Goal: Browse casually

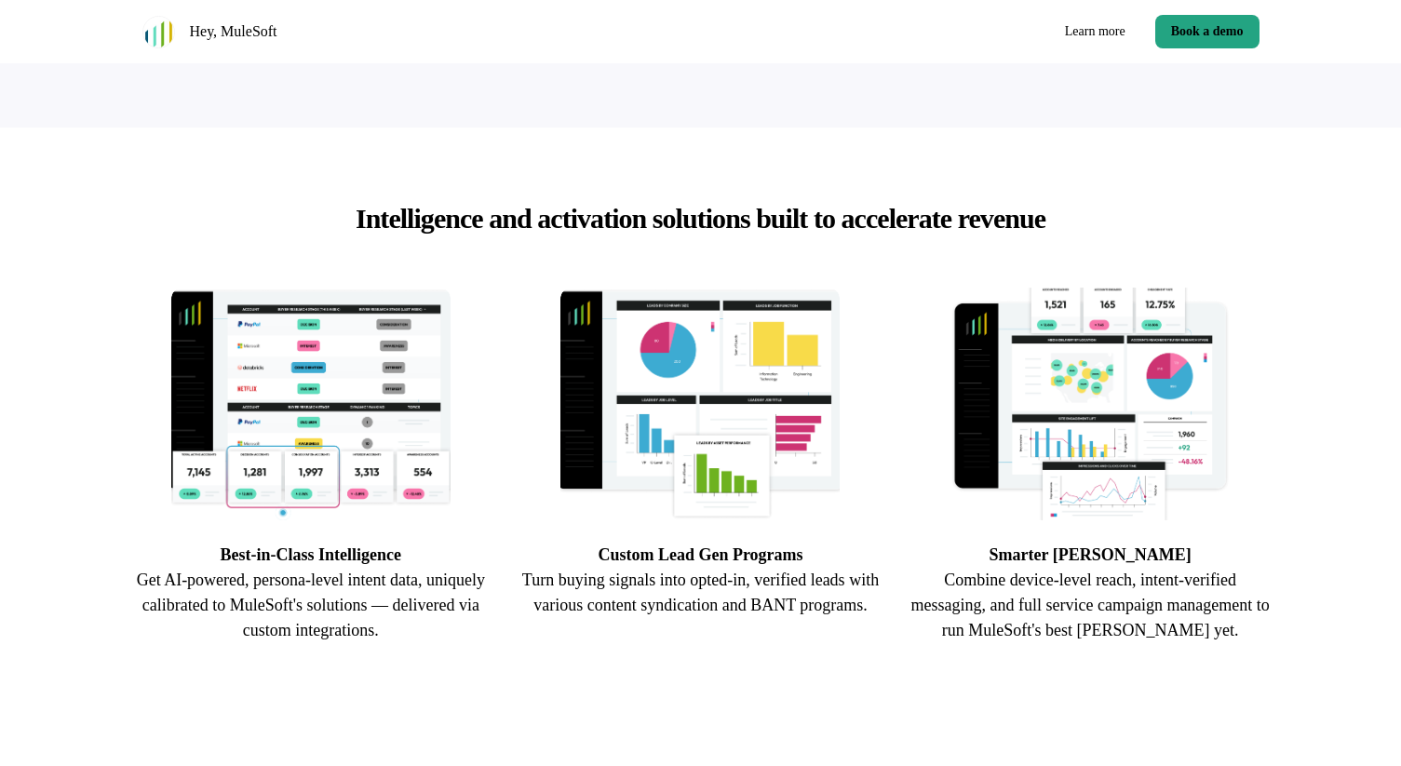
scroll to position [507, 0]
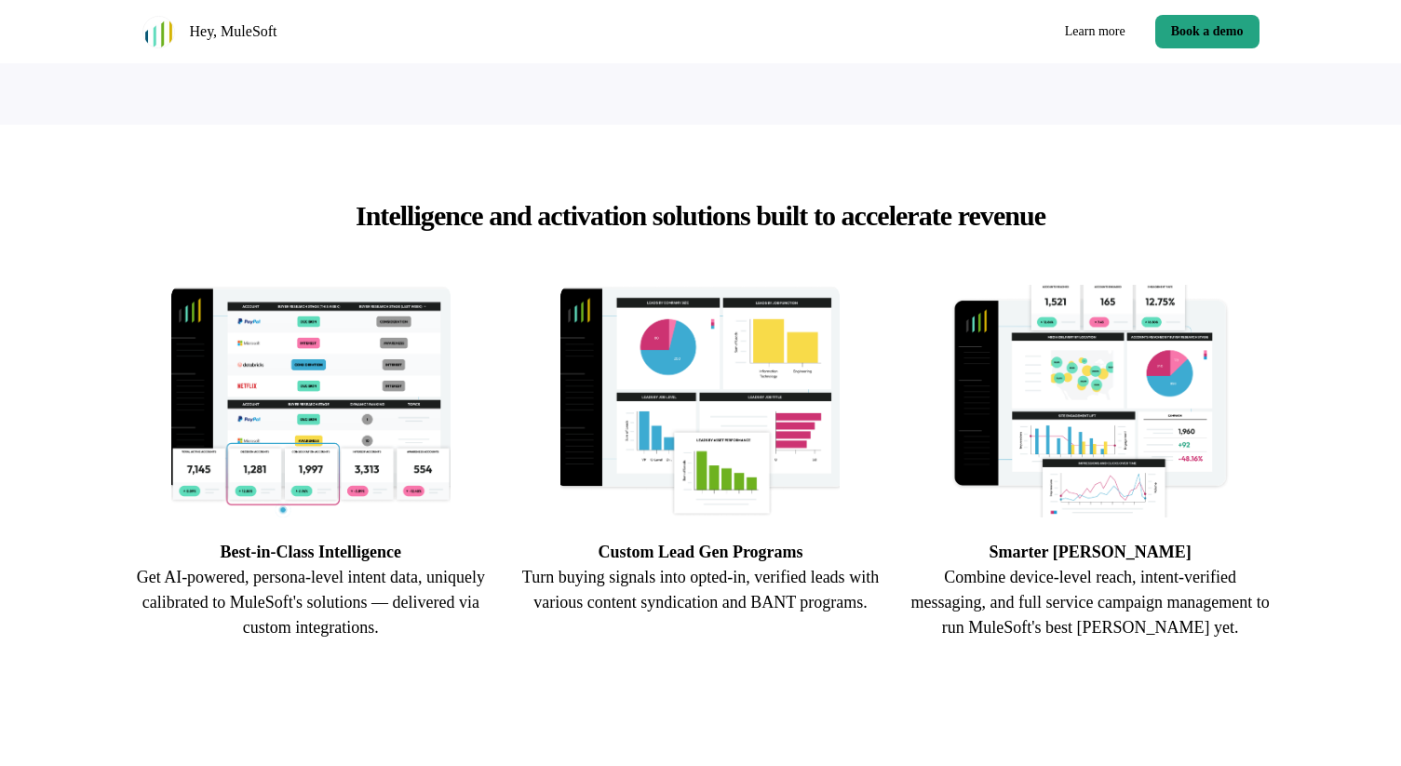
click at [761, 368] on img at bounding box center [699, 401] width 279 height 233
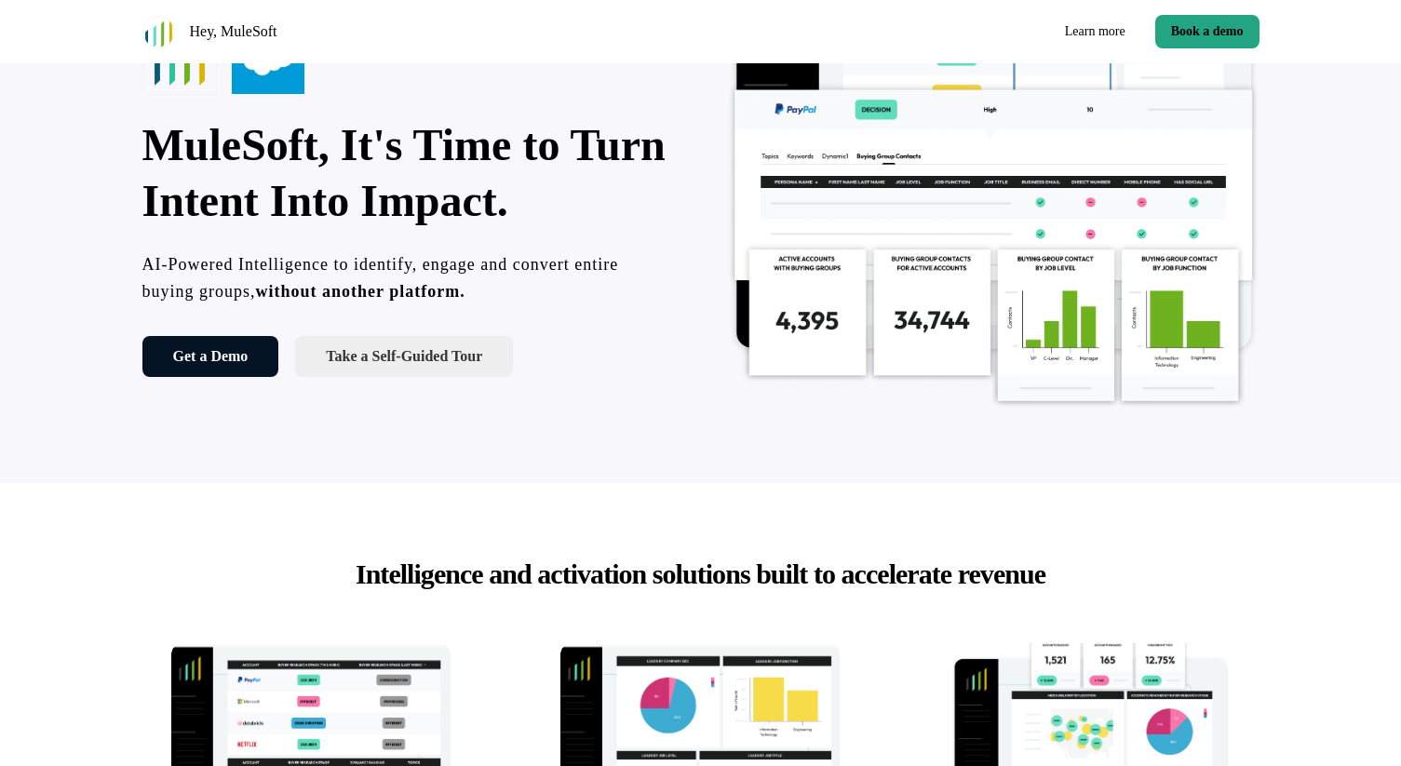
scroll to position [0, 0]
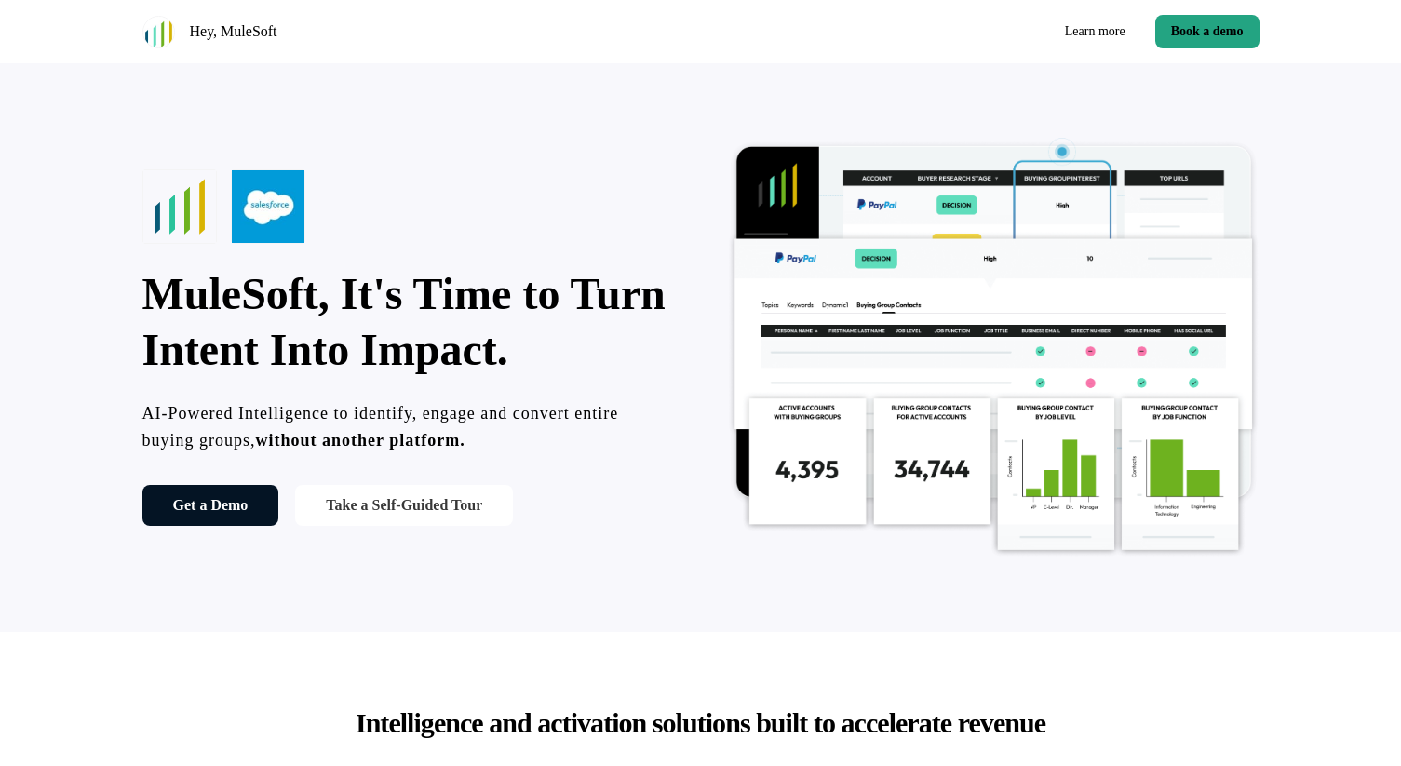
click at [441, 512] on link "Take a Self-Guided Tour" at bounding box center [404, 505] width 218 height 41
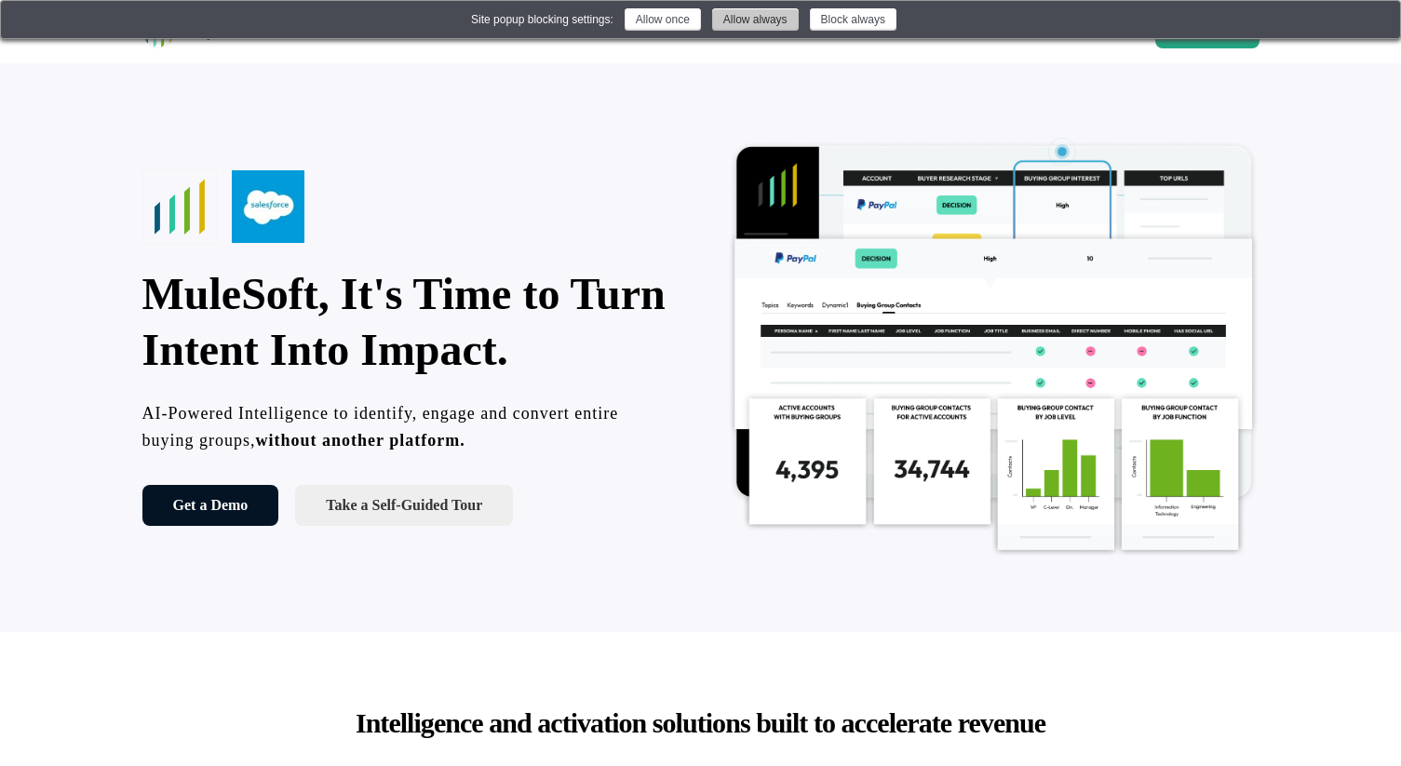
click at [767, 24] on button "Allow always" at bounding box center [755, 19] width 87 height 22
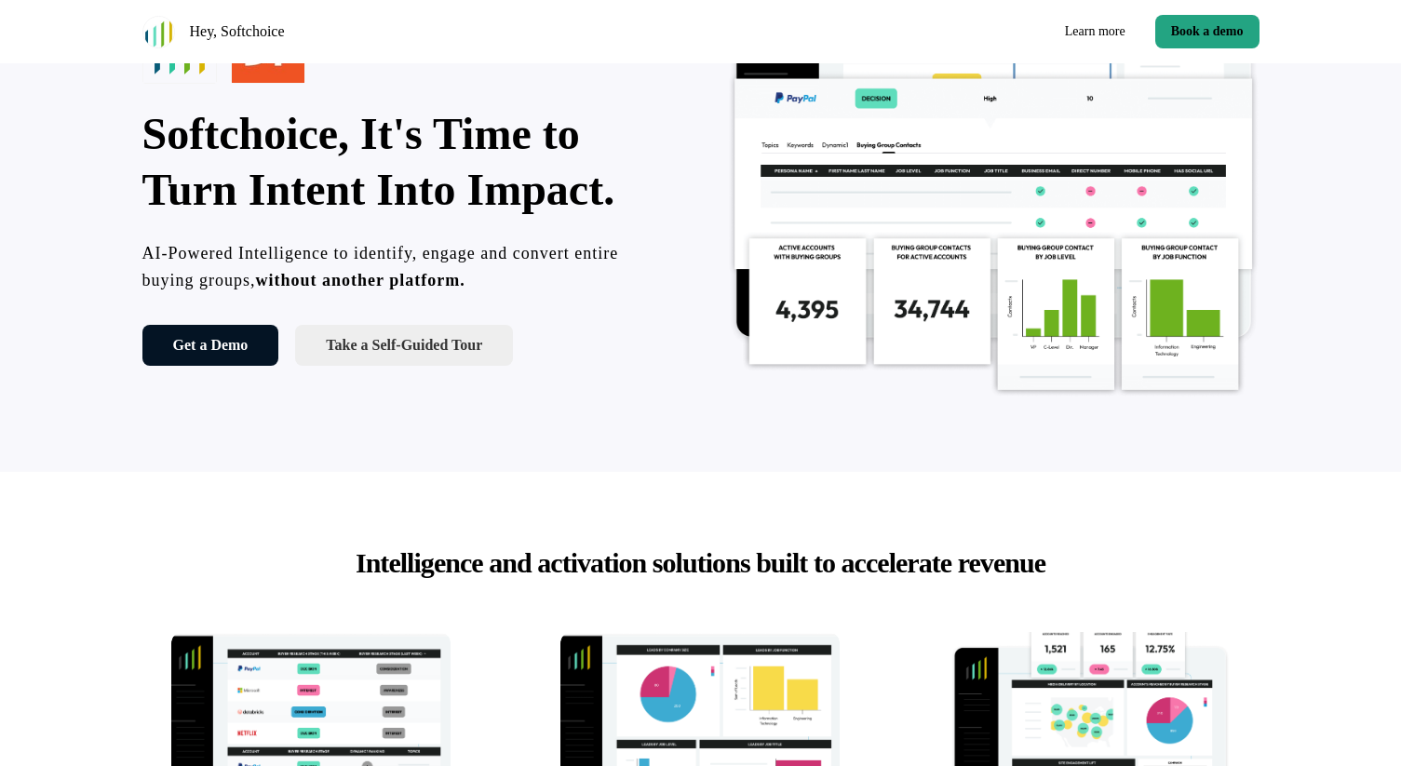
scroll to position [184, 0]
